Goal: Task Accomplishment & Management: Complete application form

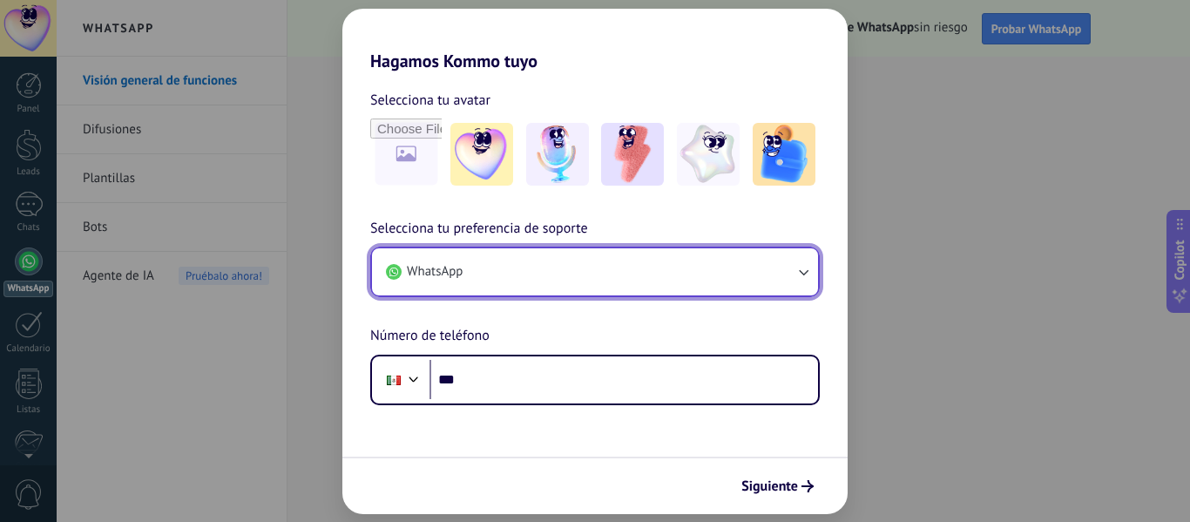
click at [631, 264] on button "WhatsApp" at bounding box center [595, 271] width 446 height 47
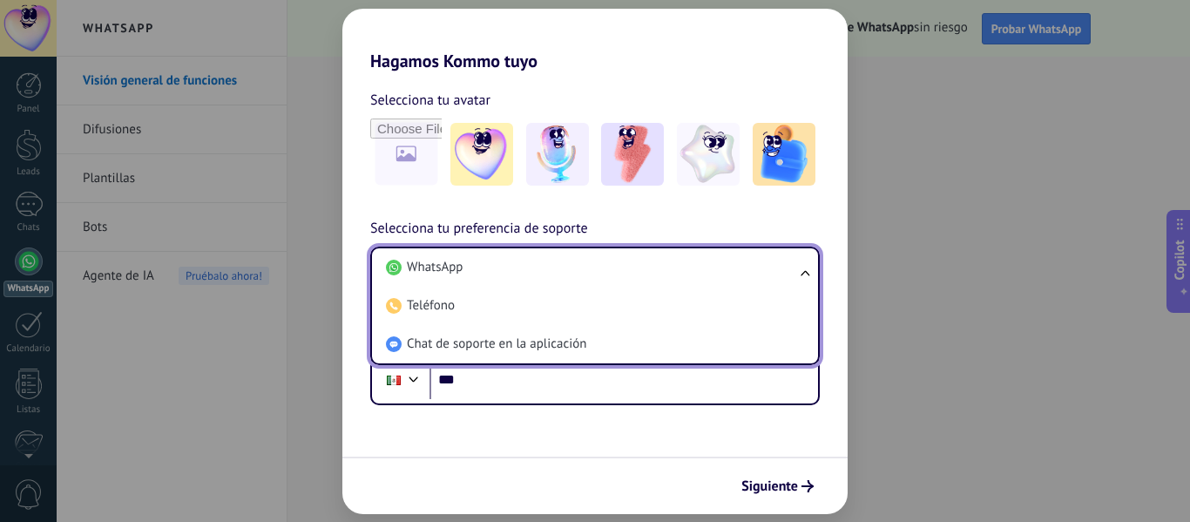
click at [631, 264] on li "WhatsApp" at bounding box center [591, 267] width 425 height 38
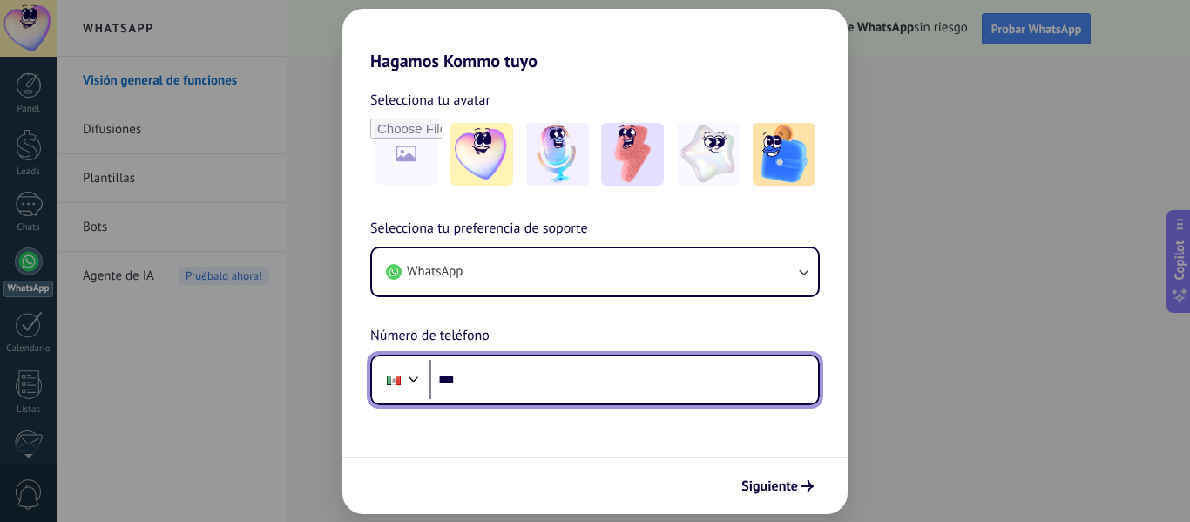
click at [519, 397] on input "***" at bounding box center [624, 380] width 389 height 40
click at [512, 376] on input "*******" at bounding box center [624, 380] width 389 height 40
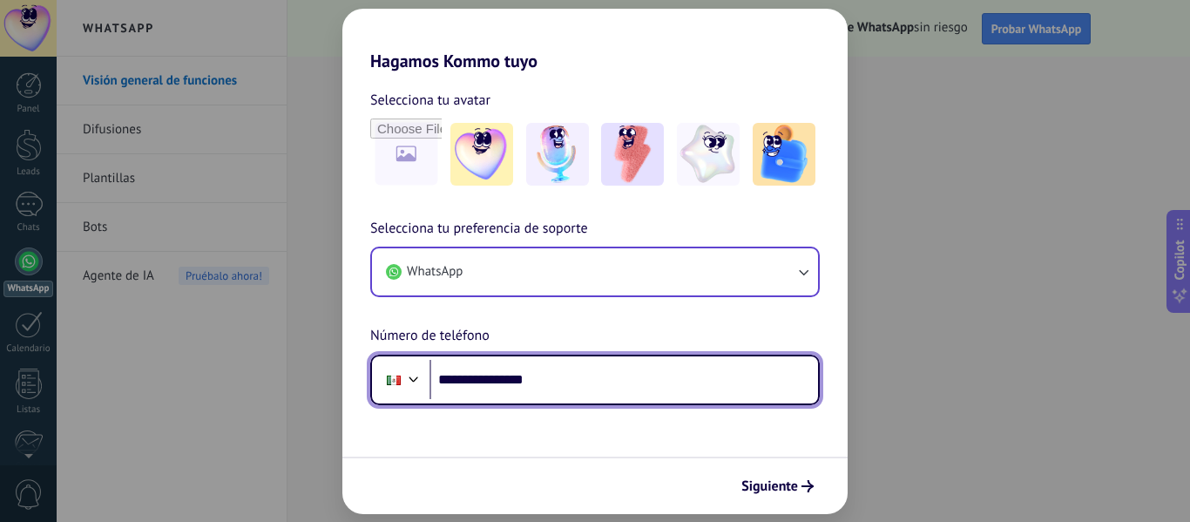
type input "**********"
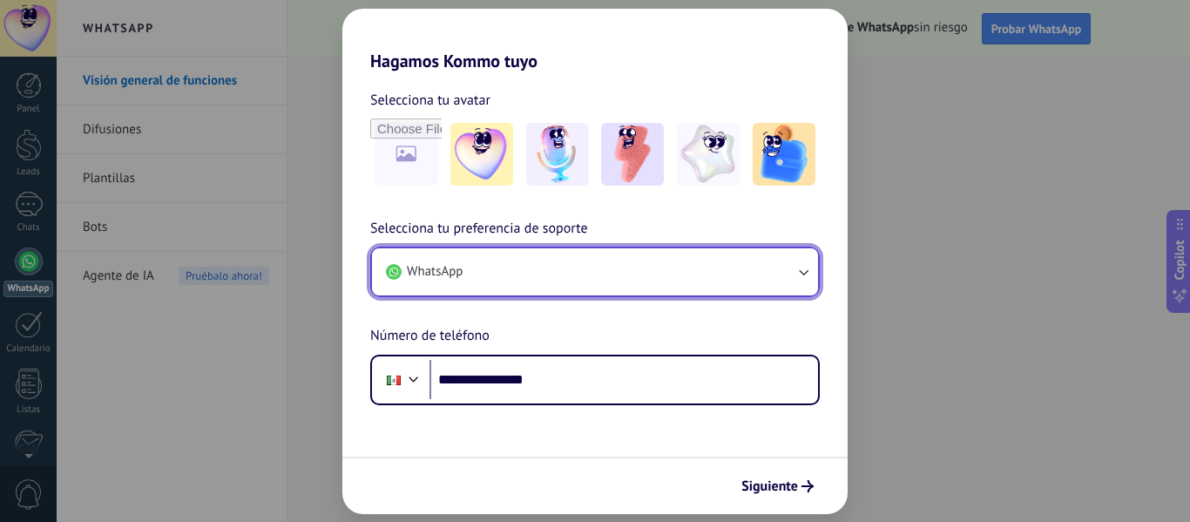
click at [782, 273] on button "WhatsApp" at bounding box center [595, 271] width 446 height 47
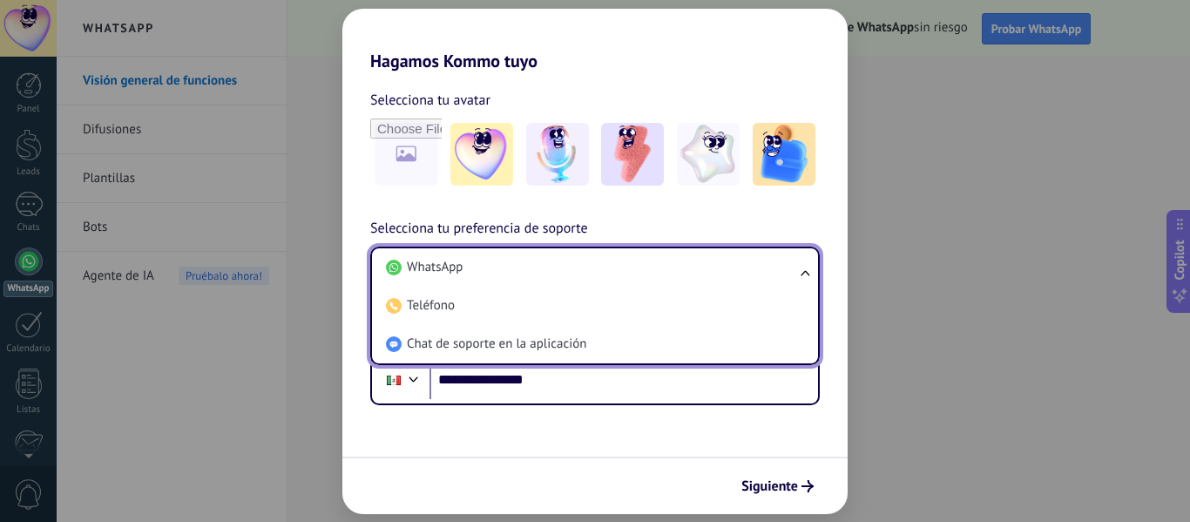
click at [782, 273] on li "WhatsApp" at bounding box center [591, 267] width 425 height 38
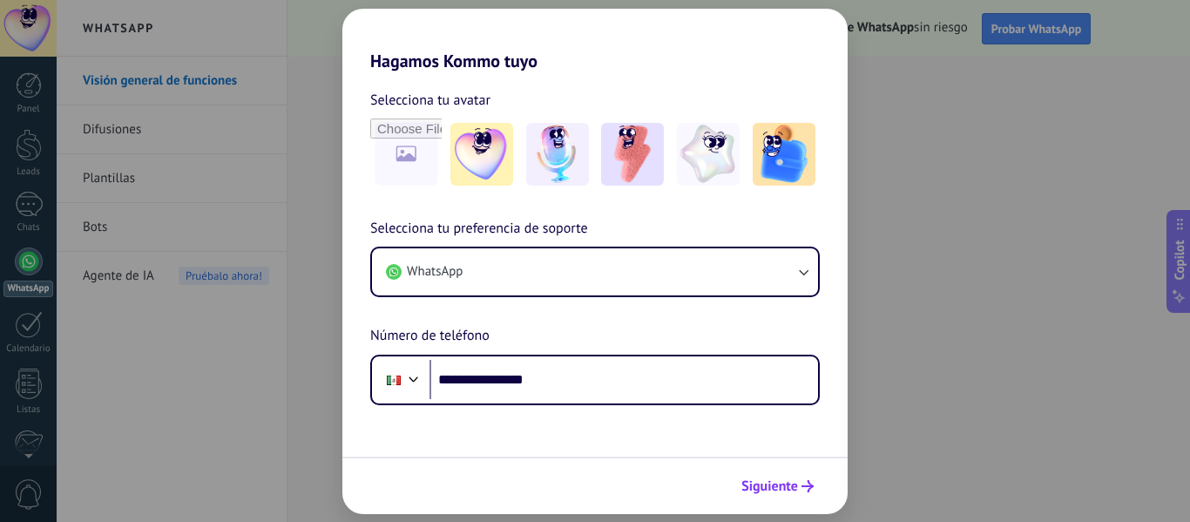
click at [794, 492] on span "Siguiente" at bounding box center [770, 486] width 57 height 12
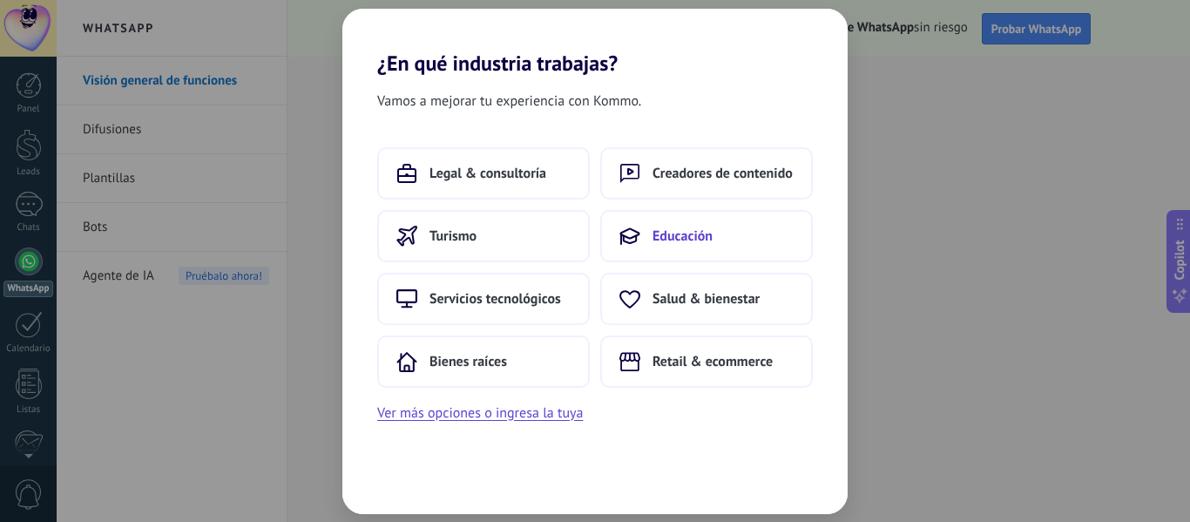
click at [674, 241] on span "Educación" at bounding box center [683, 235] width 60 height 17
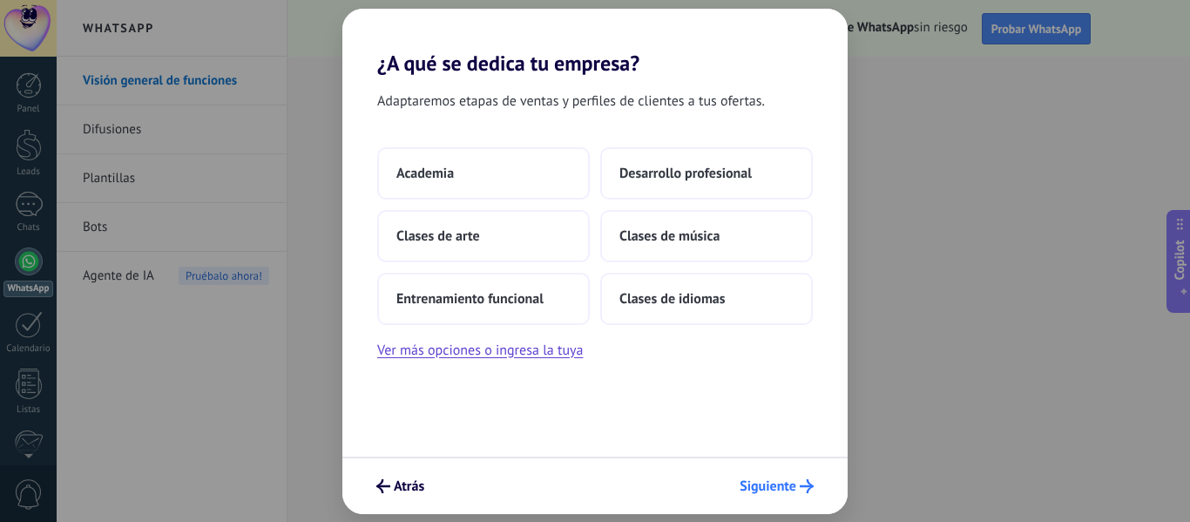
click at [744, 482] on span "Siguiente" at bounding box center [768, 486] width 57 height 12
click at [660, 182] on button "Desarrollo profesional" at bounding box center [706, 173] width 213 height 52
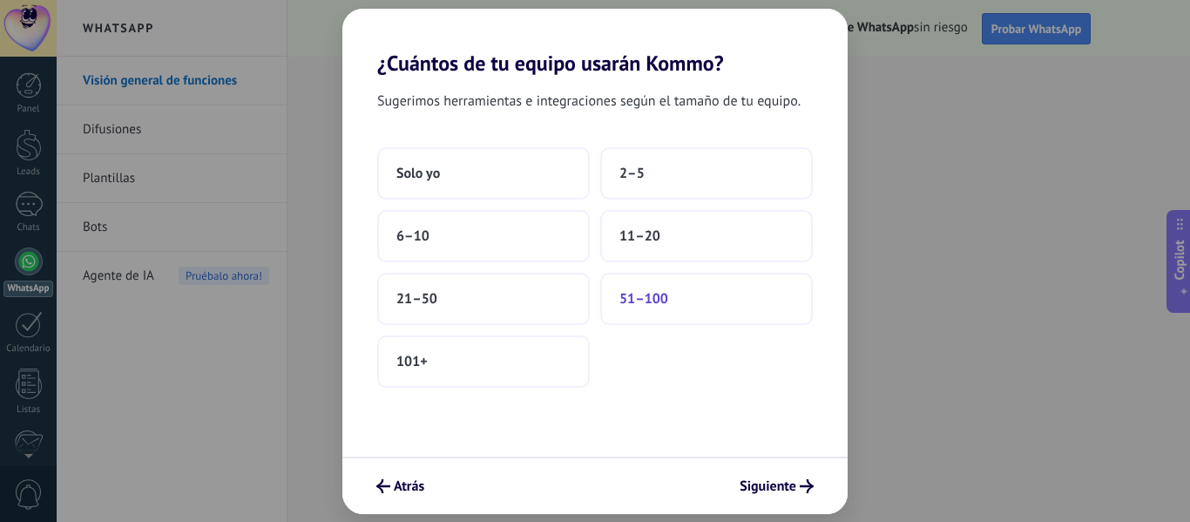
click at [656, 302] on span "51–100" at bounding box center [644, 298] width 49 height 17
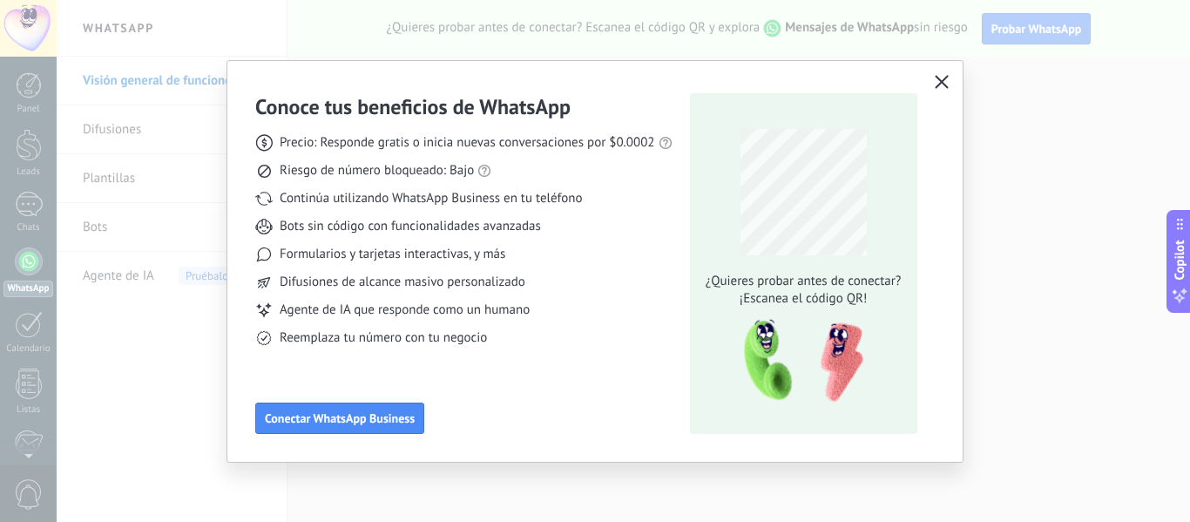
click at [945, 90] on span "button" at bounding box center [942, 83] width 14 height 16
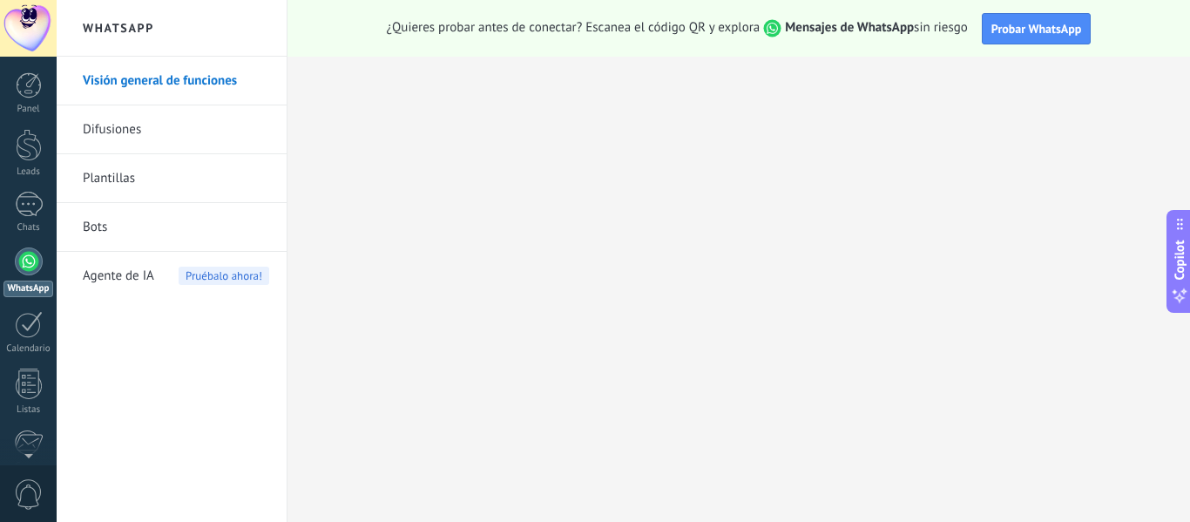
scroll to position [203, 0]
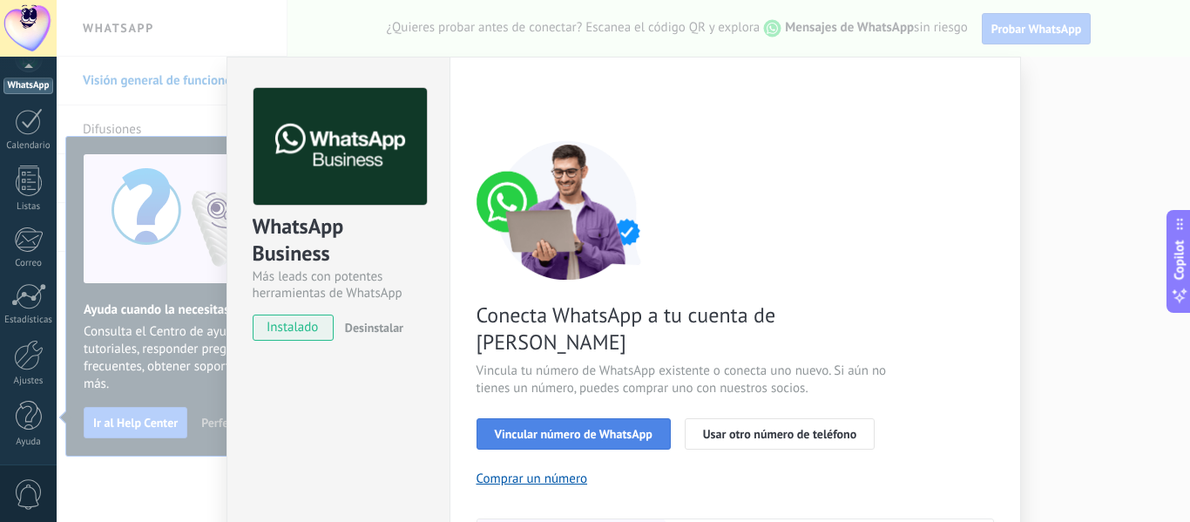
click at [552, 428] on span "Vincular número de WhatsApp" at bounding box center [574, 434] width 158 height 12
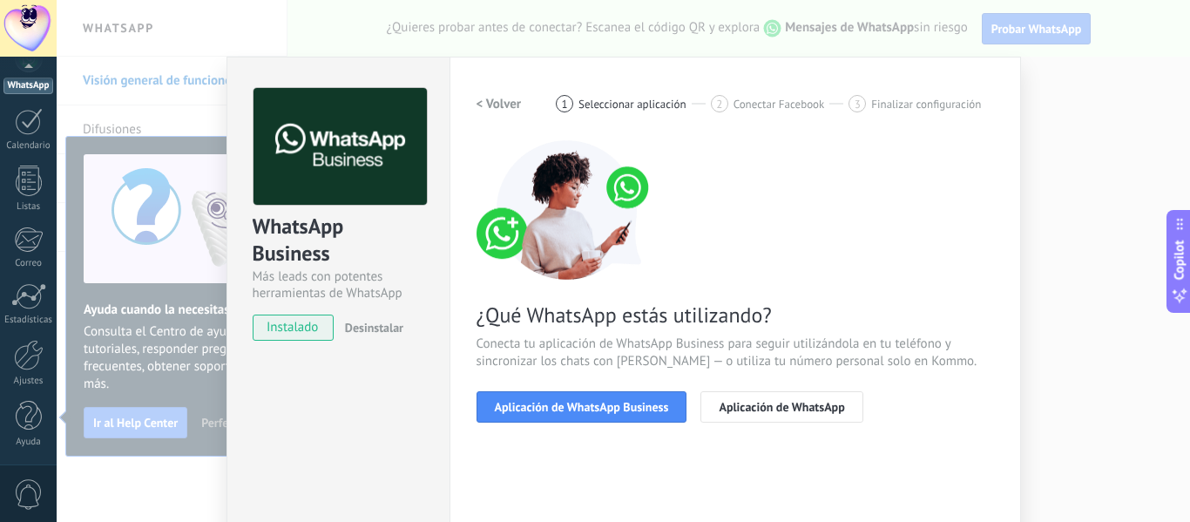
click at [552, 408] on span "Aplicación de WhatsApp Business" at bounding box center [582, 407] width 174 height 12
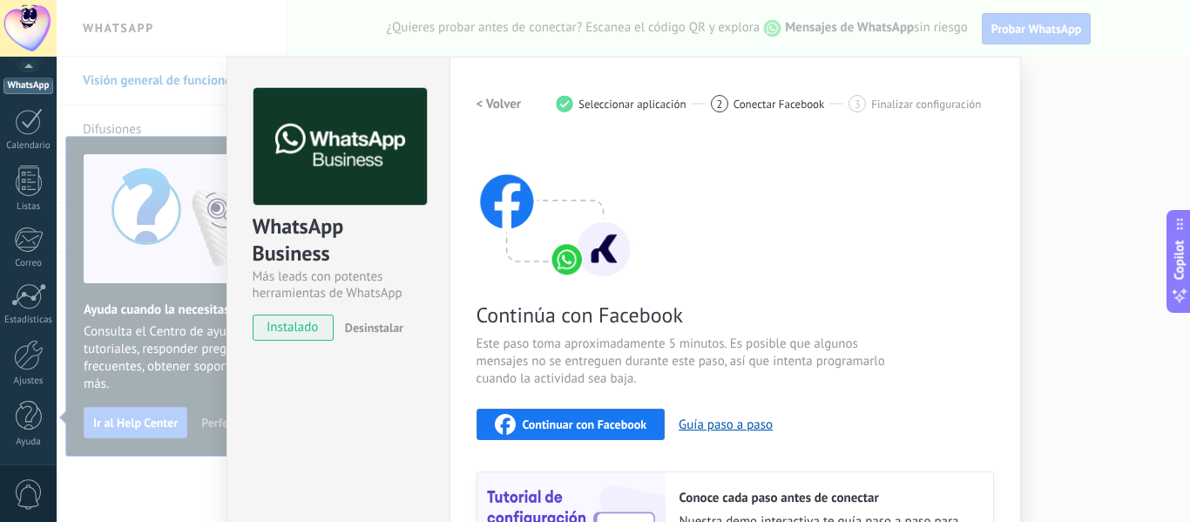
click at [1018, 247] on div "WhatsApp Business Más leads con potentes herramientas de WhatsApp instalado Des…" at bounding box center [624, 261] width 1134 height 522
